Goal: Transaction & Acquisition: Obtain resource

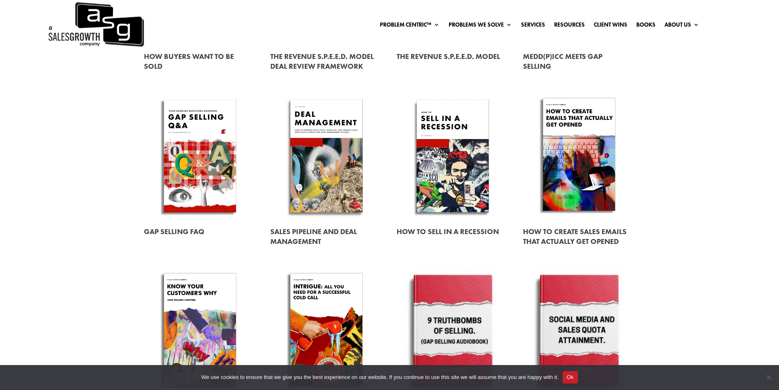
scroll to position [406, 0]
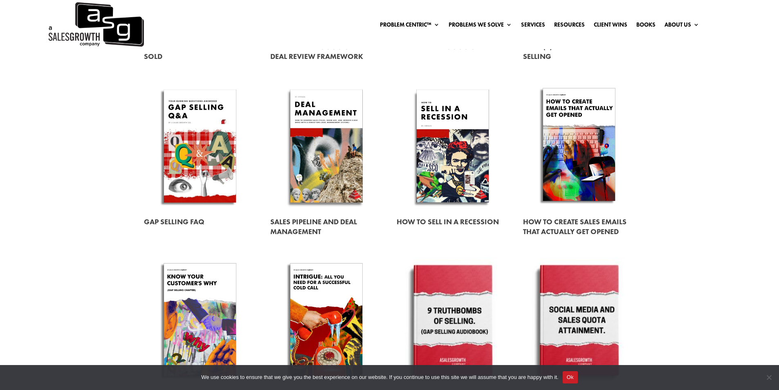
click at [412, 223] on link at bounding box center [453, 221] width 112 height 23
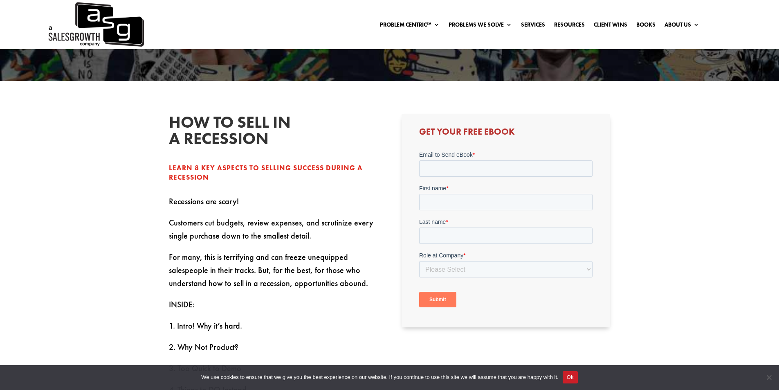
scroll to position [193, 0]
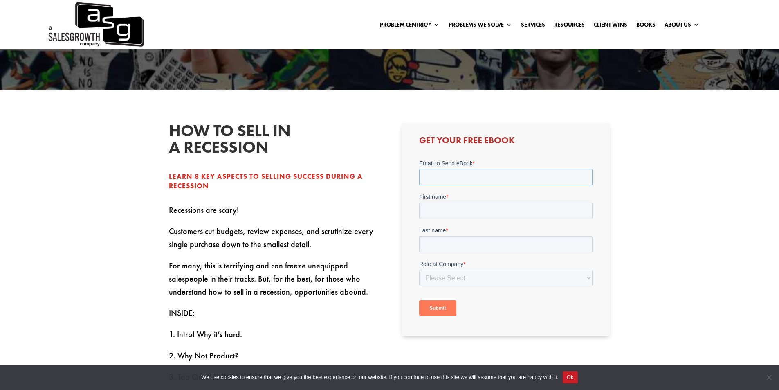
click at [461, 180] on input "Email to Send eBook *" at bounding box center [505, 177] width 173 height 16
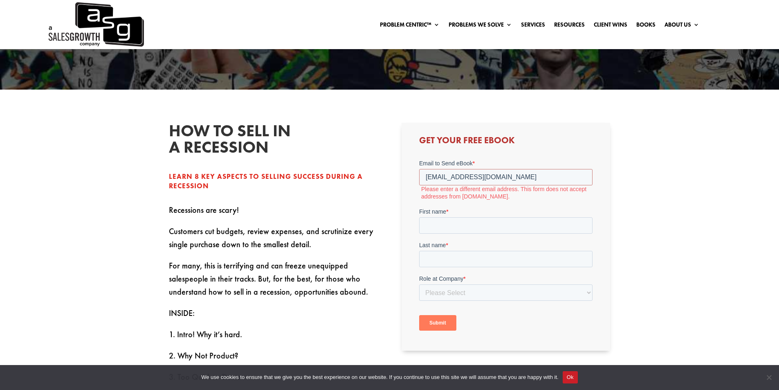
click at [467, 215] on label "First name *" at bounding box center [505, 211] width 173 height 8
click at [467, 217] on input "First name *" at bounding box center [505, 225] width 173 height 16
click at [507, 182] on input "[EMAIL_ADDRESS][DOMAIN_NAME]" at bounding box center [505, 177] width 173 height 16
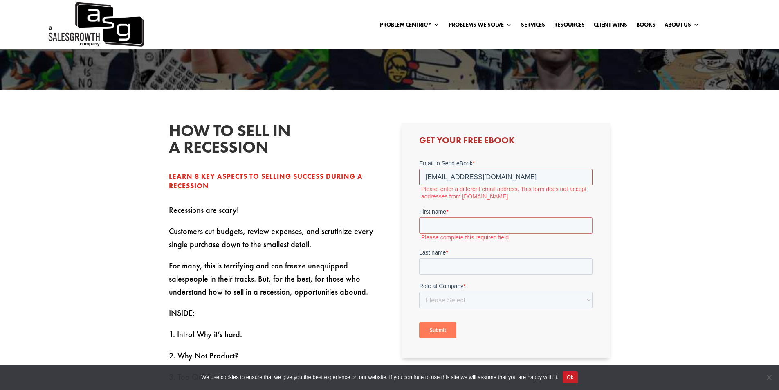
drag, startPoint x: 461, startPoint y: 178, endPoint x: 532, endPoint y: 160, distance: 73.4
click at [531, 162] on div "Email to Send eBook * [EMAIL_ADDRESS][DOMAIN_NAME] Please enter a different ema…" at bounding box center [505, 179] width 173 height 41
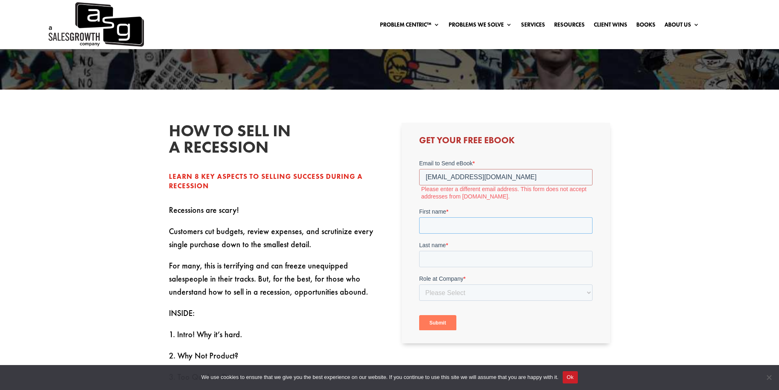
click at [513, 204] on form "Email to Send eBook * [EMAIL_ADDRESS][DOMAIN_NAME] Please enter a different ema…" at bounding box center [505, 248] width 173 height 178
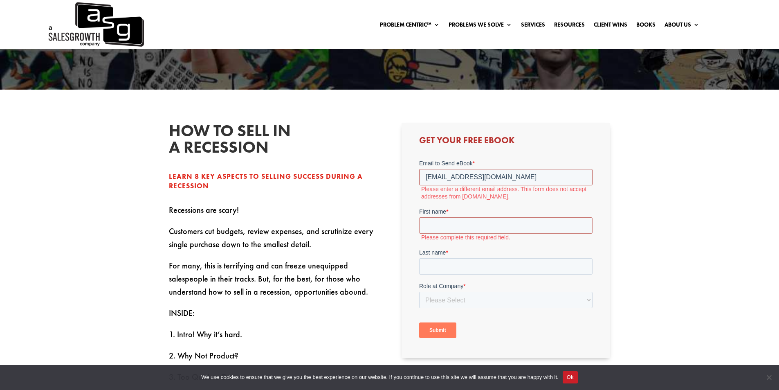
drag, startPoint x: 500, startPoint y: 177, endPoint x: 414, endPoint y: 174, distance: 86.3
click at [419, 174] on html "Email to Send eBook * [EMAIL_ADDRESS][DOMAIN_NAME] Please enter a different ema…" at bounding box center [505, 255] width 173 height 193
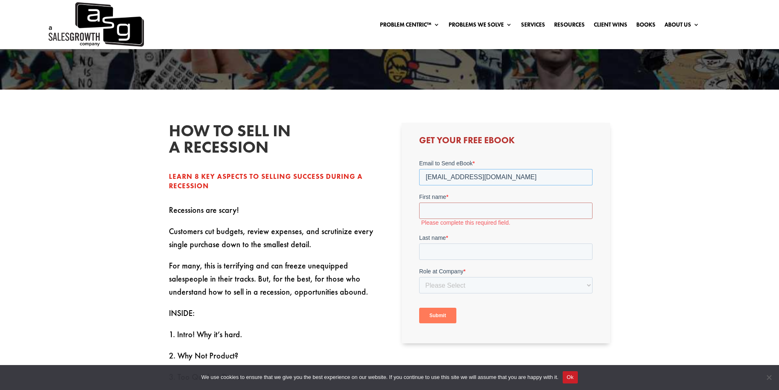
type input "[EMAIL_ADDRESS][DOMAIN_NAME]"
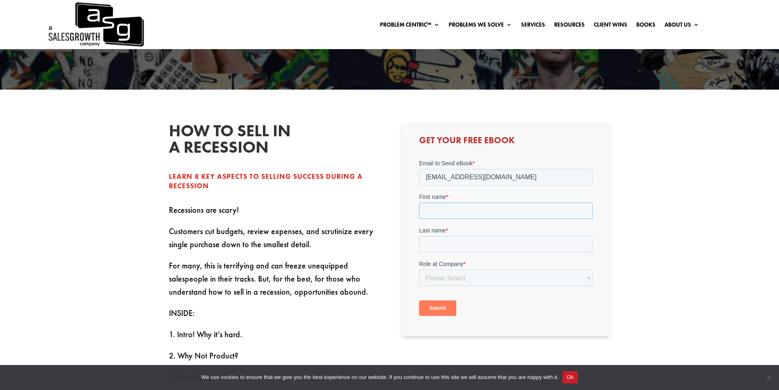
click at [484, 215] on input "First name *" at bounding box center [505, 210] width 173 height 16
type input "Gohar"
click at [479, 239] on input "Last name *" at bounding box center [505, 244] width 173 height 16
type input "Ghulyan"
click at [478, 280] on select "Please Select C-Level (CRO, CSO, etc) Senior Leadership (VP of Sales, VP of Ena…" at bounding box center [505, 277] width 173 height 16
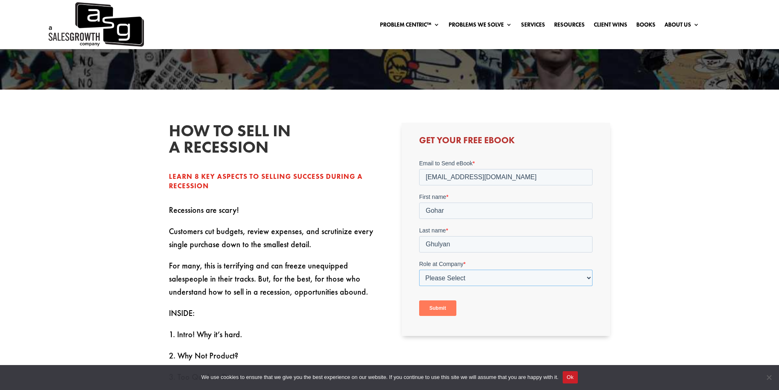
select select "Director/Manager (Sales Director, Regional Sales Manager, etc)"
click at [419, 269] on select "Please Select C-Level (CRO, CSO, etc) Senior Leadership (VP of Sales, VP of Ena…" at bounding box center [505, 277] width 173 height 16
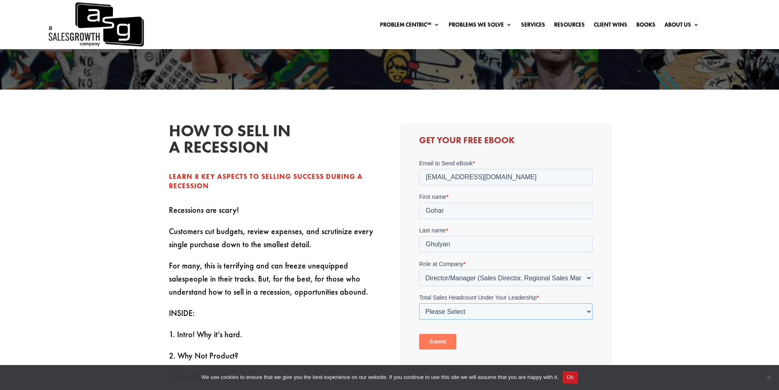
click at [453, 305] on select "Please Select Just Me 1-9 [PHONE_NUMBER] [PHONE_NUMBER]+" at bounding box center [505, 311] width 173 height 16
click at [486, 316] on select "Please Select Just Me 1-9 [PHONE_NUMBER] [PHONE_NUMBER]+" at bounding box center [505, 311] width 173 height 16
click at [485, 310] on select "Please Select Just Me 1-9 [PHONE_NUMBER] [PHONE_NUMBER]+" at bounding box center [505, 311] width 173 height 16
select select "Just Me"
click at [419, 303] on select "Please Select Just Me 1-9 [PHONE_NUMBER] [PHONE_NUMBER]+" at bounding box center [505, 311] width 173 height 16
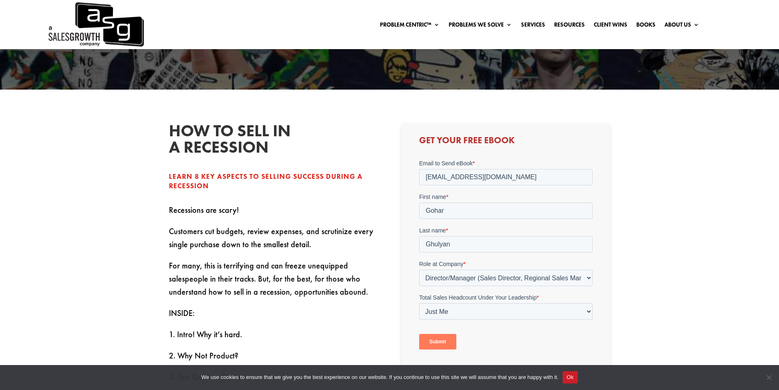
click at [422, 342] on input "Submit" at bounding box center [437, 342] width 37 height 16
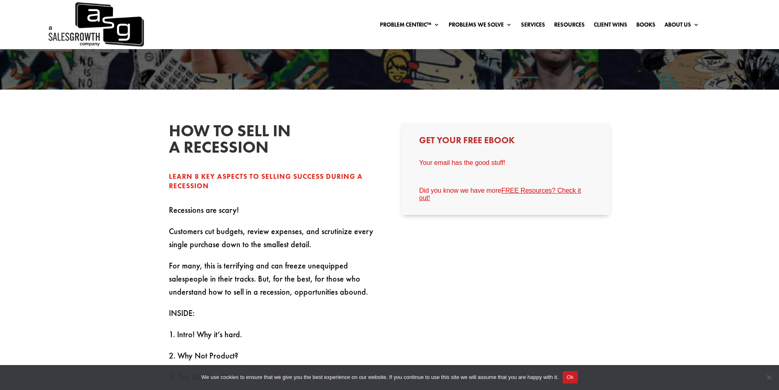
drag, startPoint x: 778, startPoint y: 187, endPoint x: 733, endPoint y: 104, distance: 93.7
